Goal: Find specific fact: Find specific fact

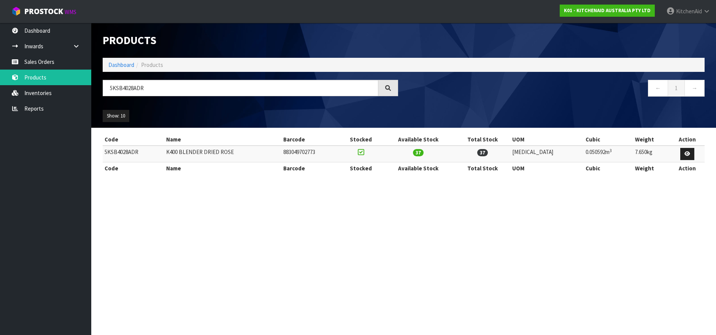
click at [116, 154] on td "5KSB4028ADR" at bounding box center [134, 154] width 62 height 16
copy td "5KSB4028ADR"
click at [121, 87] on input "5KSB4028ADR" at bounding box center [241, 88] width 276 height 16
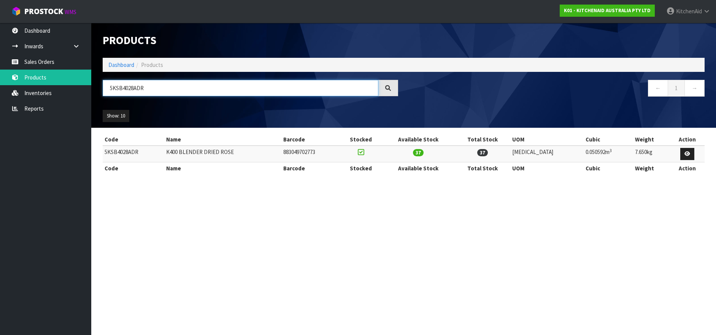
click at [117, 88] on input "5KSB4028ADR" at bounding box center [241, 88] width 276 height 16
drag, startPoint x: 117, startPoint y: 88, endPoint x: 169, endPoint y: 89, distance: 51.7
click at [169, 89] on input "5KSB4028ADR" at bounding box center [241, 88] width 276 height 16
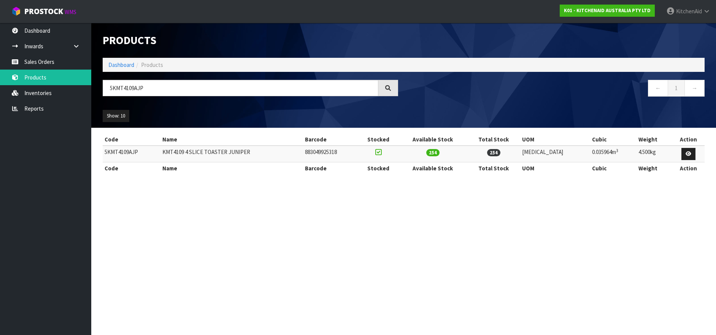
click at [122, 152] on td "5KMT4109AJP" at bounding box center [132, 154] width 58 height 16
copy td "5KMT4109AJP"
drag, startPoint x: 116, startPoint y: 89, endPoint x: 160, endPoint y: 87, distance: 43.8
click at [159, 89] on input "5KMT4109AJP" at bounding box center [241, 88] width 276 height 16
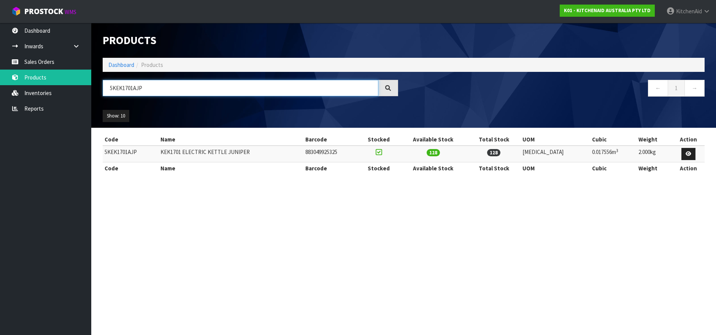
click at [126, 91] on input "5KEK1701AJP" at bounding box center [241, 88] width 276 height 16
click at [135, 89] on input "5KEK1701AJP" at bounding box center [241, 88] width 276 height 16
drag, startPoint x: 135, startPoint y: 89, endPoint x: 146, endPoint y: 89, distance: 10.7
click at [146, 89] on input "5KEK1701AJP" at bounding box center [241, 88] width 276 height 16
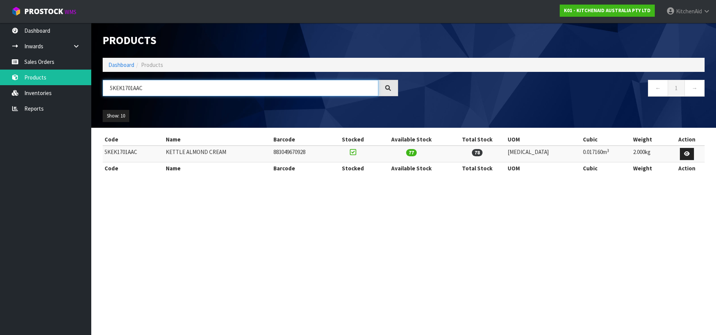
click at [128, 87] on input "5KEK1701AAC" at bounding box center [241, 88] width 276 height 16
type input "5KEK1701AAC"
